Goal: Task Accomplishment & Management: Manage account settings

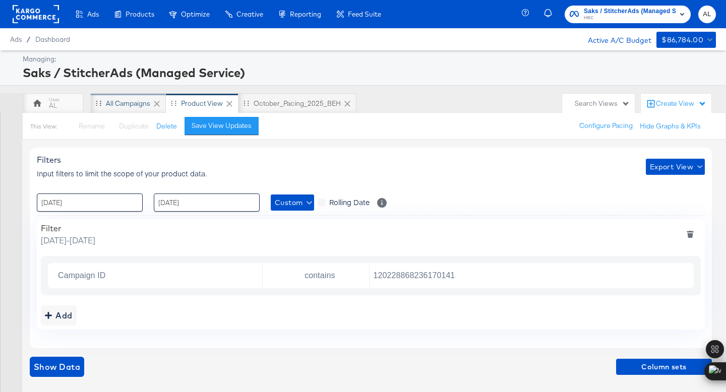
scroll to position [2, 0]
click at [311, 103] on div "October_Pacing_2025_BEH" at bounding box center [297, 104] width 87 height 10
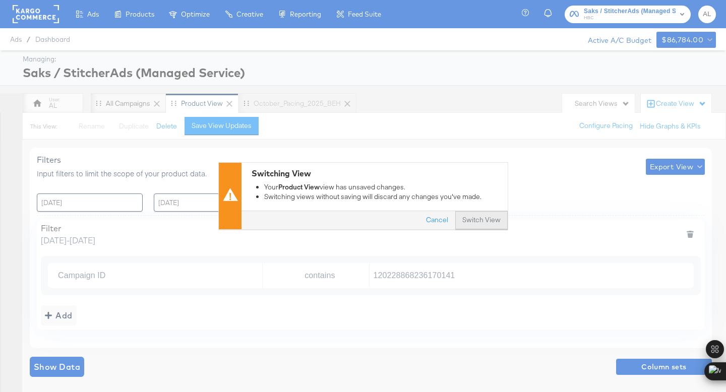
click at [493, 219] on button "Switch View" at bounding box center [481, 221] width 52 height 18
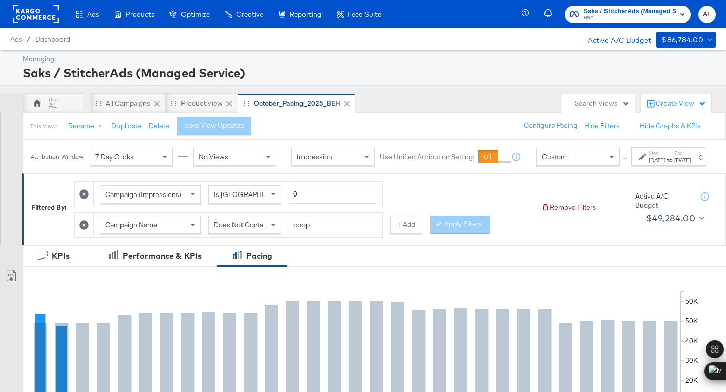
click at [607, 163] on span at bounding box center [613, 156] width 13 height 17
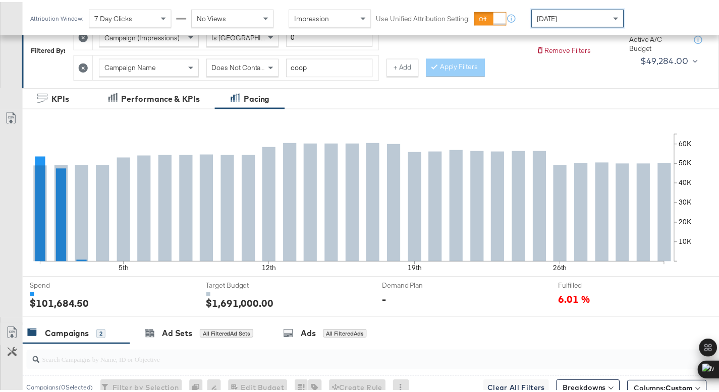
scroll to position [362, 0]
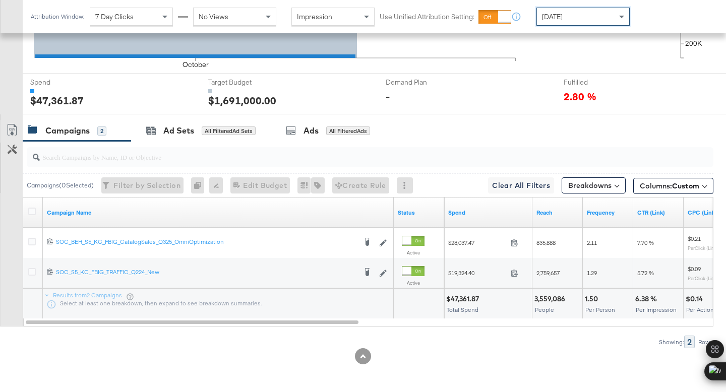
click at [466, 299] on div "$47,361.87" at bounding box center [464, 300] width 36 height 10
copy div "47,361.87"
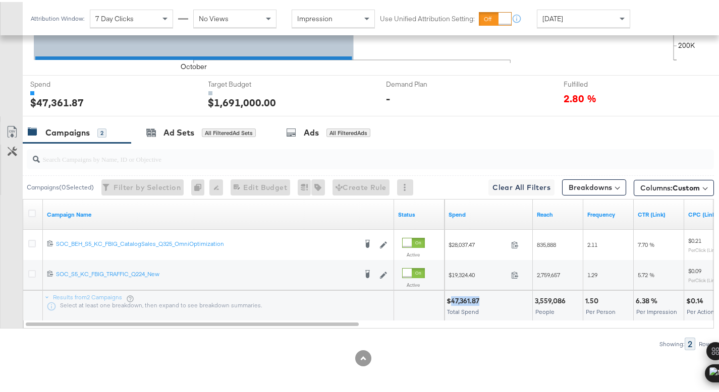
scroll to position [0, 0]
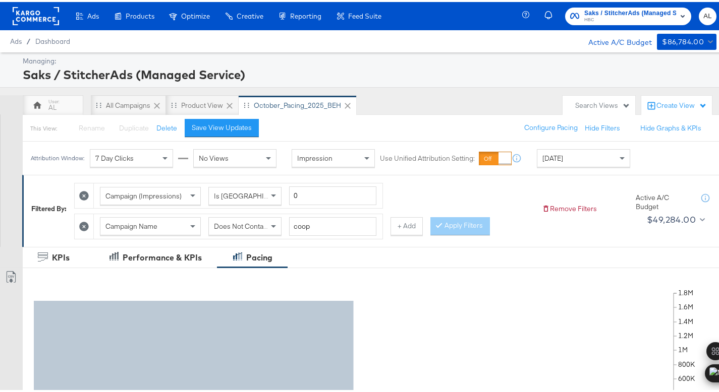
click at [44, 13] on rect at bounding box center [36, 14] width 46 height 18
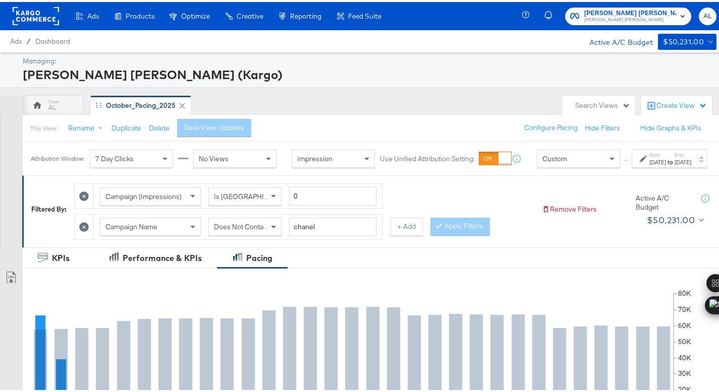
click at [578, 165] on div "Custom" at bounding box center [578, 156] width 82 height 17
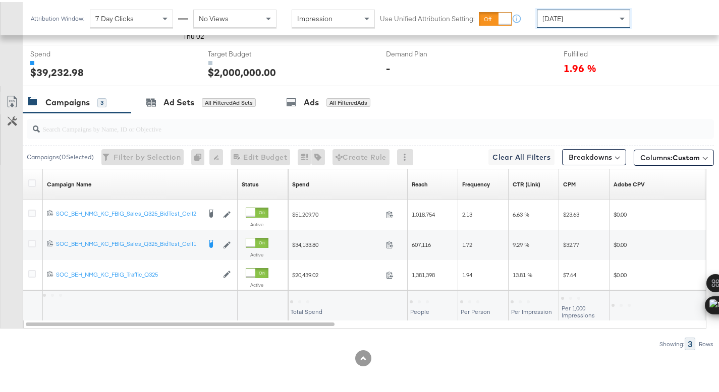
scroll to position [362, 0]
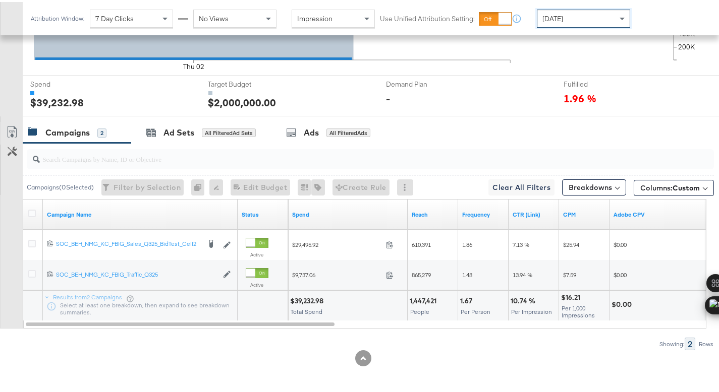
click at [301, 297] on div "$39,232.98" at bounding box center [308, 300] width 36 height 10
copy div "39,232.98"
click at [568, 17] on div "Today" at bounding box center [583, 16] width 92 height 17
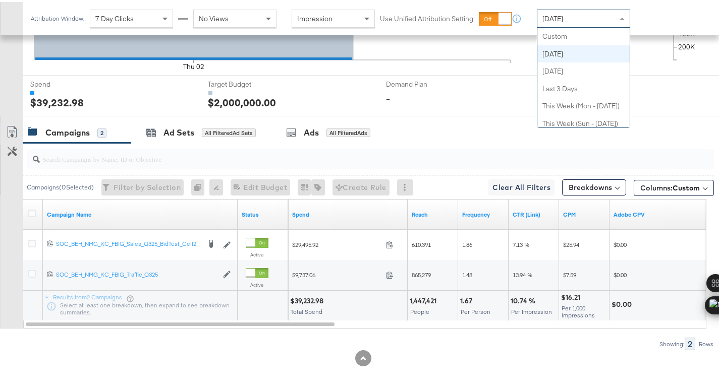
scroll to position [18, 0]
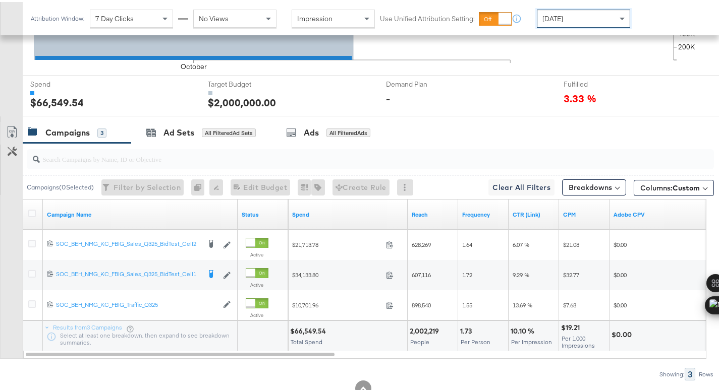
click at [306, 326] on div "$66,549.54" at bounding box center [309, 330] width 39 height 10
copy div "66,549.54"
click at [575, 18] on div "[DATE]" at bounding box center [583, 16] width 92 height 17
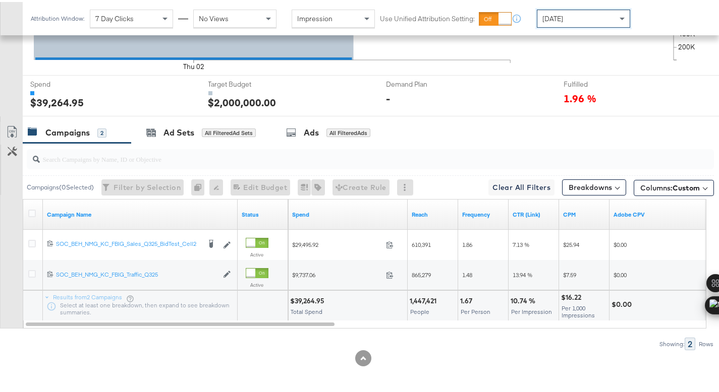
scroll to position [0, 0]
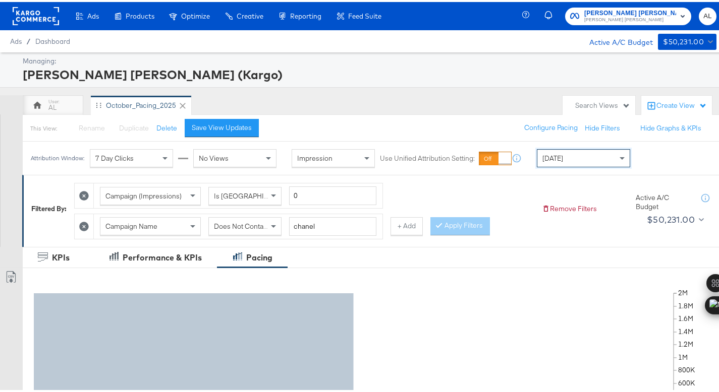
click at [41, 15] on rect at bounding box center [36, 14] width 46 height 18
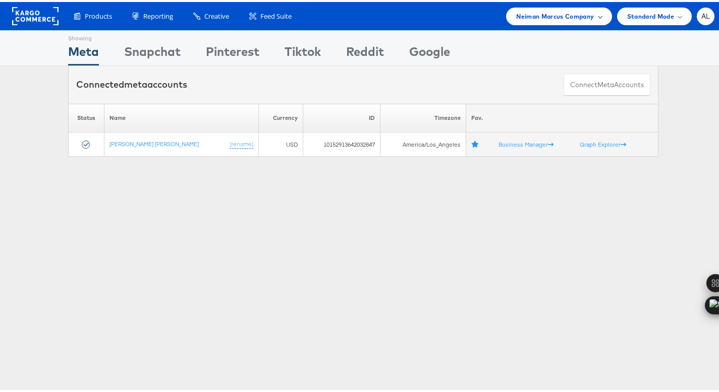
click at [524, 16] on span "Neiman Marcus Company" at bounding box center [555, 14] width 78 height 11
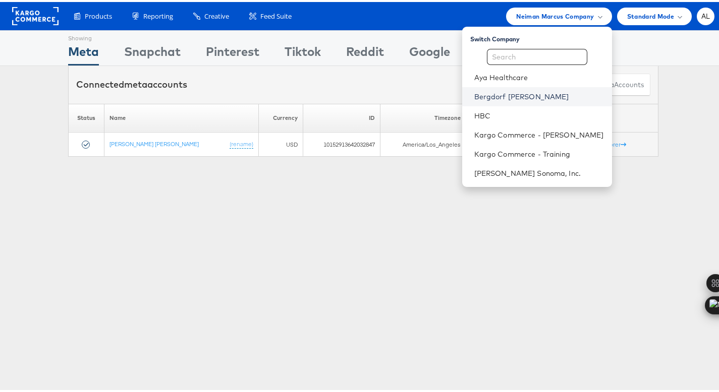
click at [507, 97] on link "Bergdorf [PERSON_NAME]" at bounding box center [539, 95] width 130 height 10
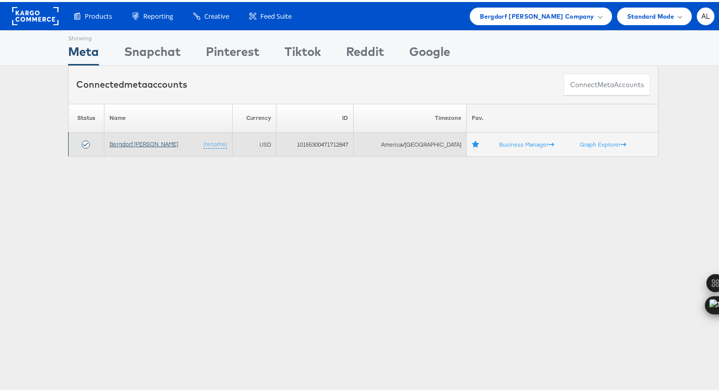
click at [140, 143] on link "Bergdorf [PERSON_NAME]" at bounding box center [143, 142] width 69 height 8
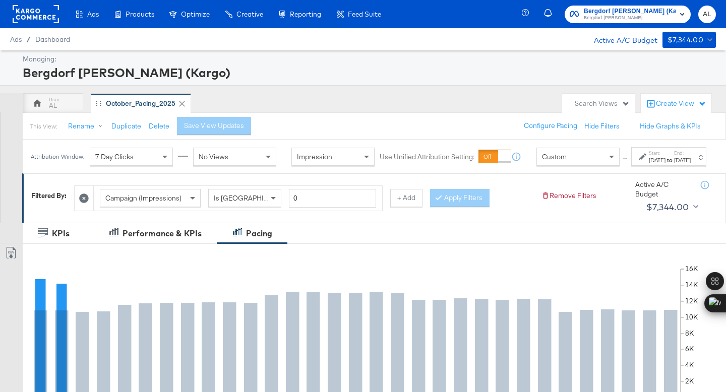
click at [546, 165] on div "Custom" at bounding box center [578, 156] width 82 height 17
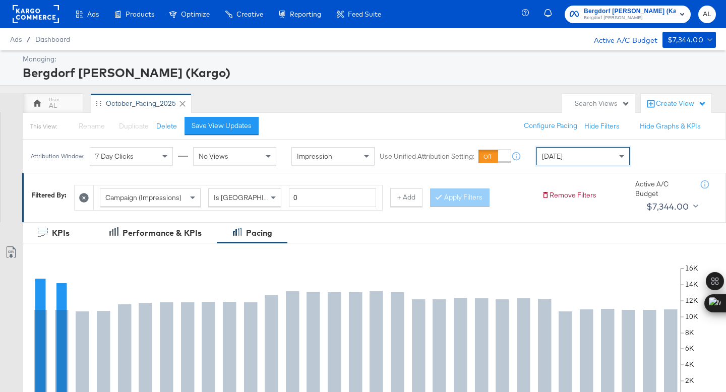
scroll to position [370, 0]
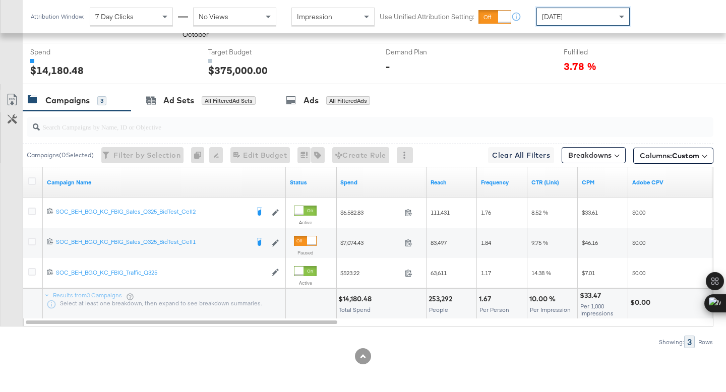
click at [353, 299] on div "$14,180.48" at bounding box center [356, 300] width 36 height 10
copy div "14,180.48"
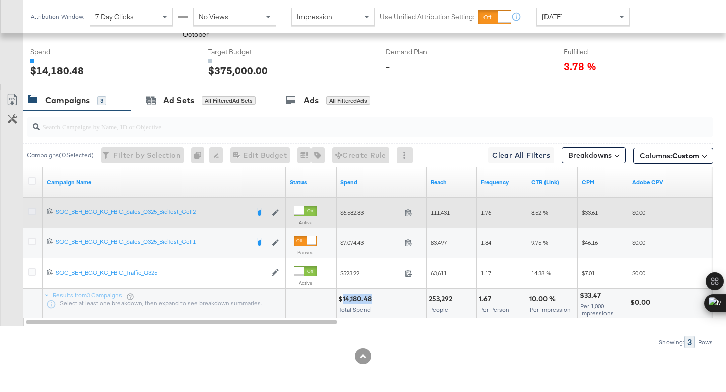
click at [33, 210] on icon at bounding box center [32, 212] width 8 height 8
click at [0, 0] on input "checkbox" at bounding box center [0, 0] width 0 height 0
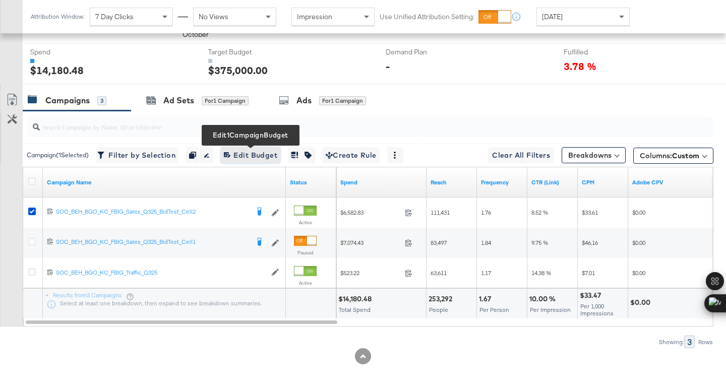
click at [254, 154] on span "Edit 1 Campaign Budget Edit Budget" at bounding box center [250, 155] width 53 height 13
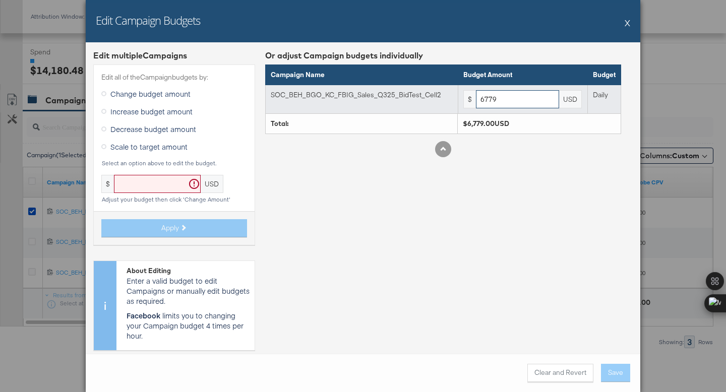
click at [517, 102] on input "6779" at bounding box center [517, 99] width 83 height 19
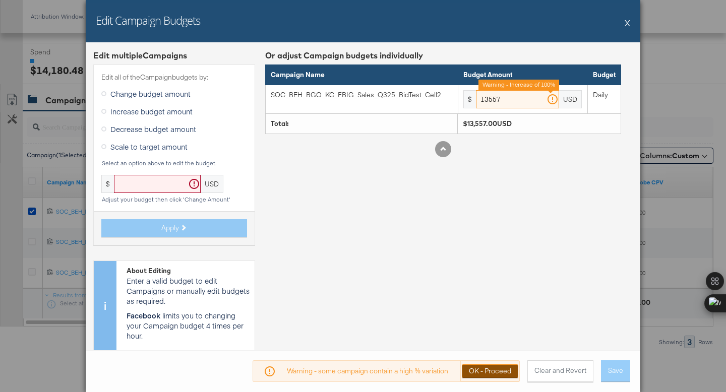
type input "13557"
click at [499, 376] on button "OK - Proceed" at bounding box center [490, 372] width 56 height 14
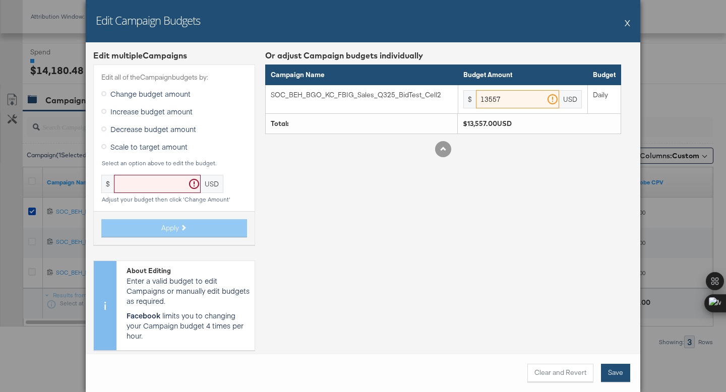
click at [620, 375] on button "Save" at bounding box center [615, 373] width 29 height 18
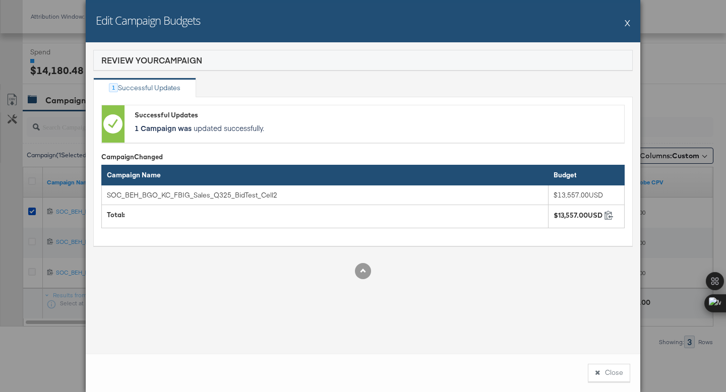
click at [620, 375] on button "Close" at bounding box center [609, 373] width 42 height 18
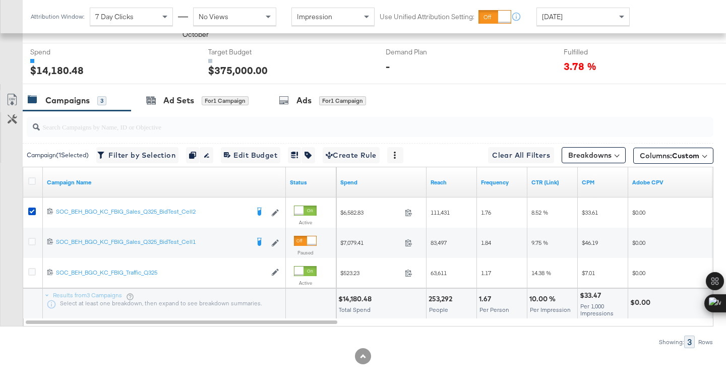
click at [580, 15] on div "[DATE]" at bounding box center [583, 16] width 92 height 17
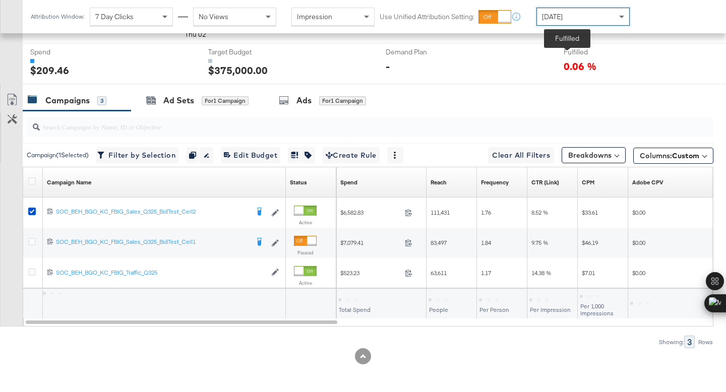
scroll to position [339, 0]
